Goal: Find specific page/section: Find specific page/section

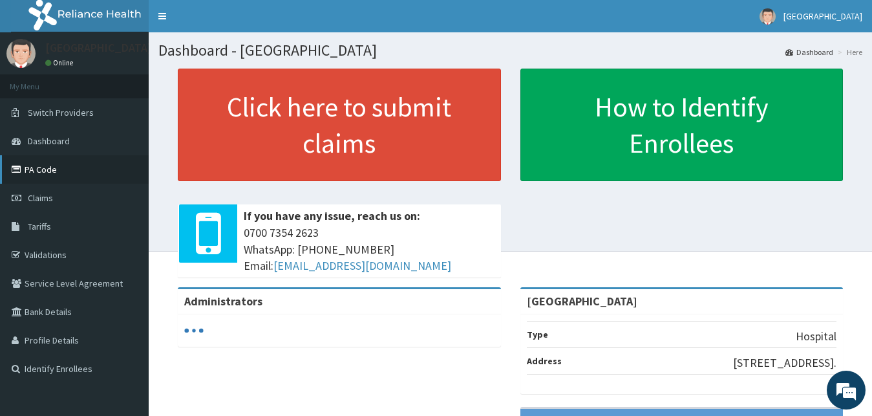
click at [68, 160] on link "PA Code" at bounding box center [74, 169] width 149 height 28
click at [52, 171] on link "PA Code" at bounding box center [74, 169] width 149 height 28
click at [67, 168] on link "PA Code" at bounding box center [74, 169] width 149 height 28
